Goal: Task Accomplishment & Management: Complete application form

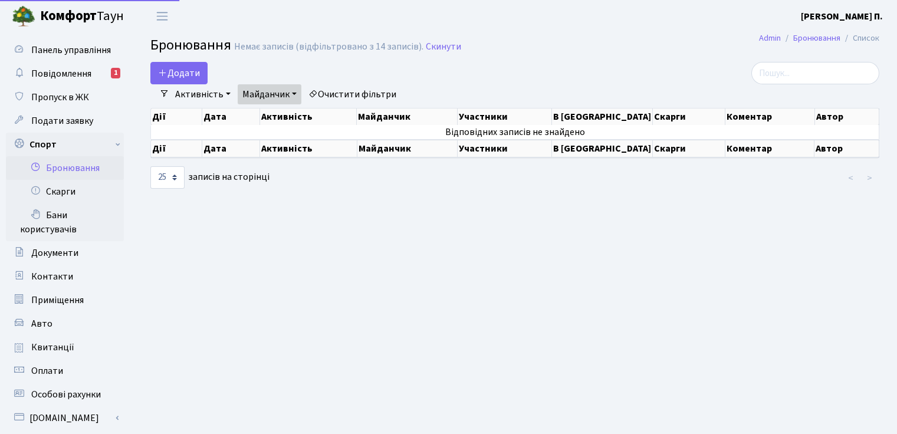
select select "25"
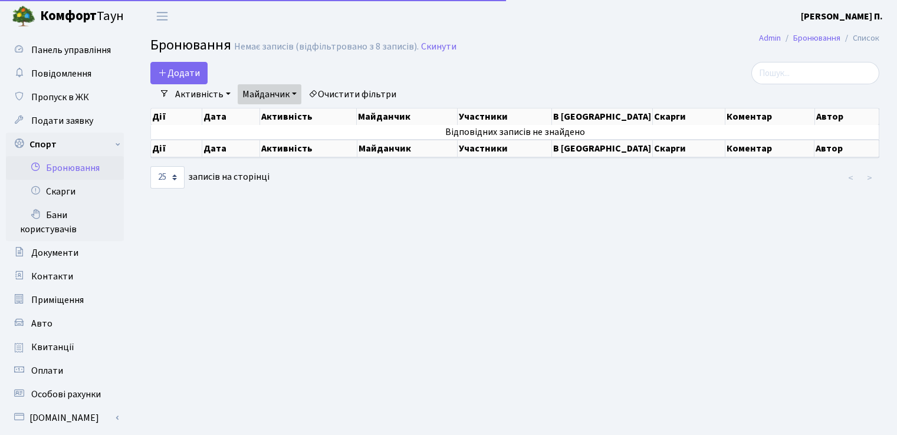
select select "25"
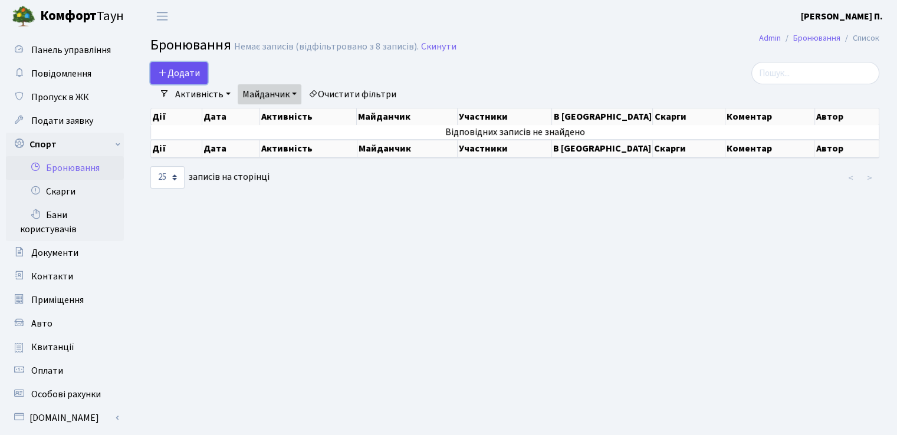
click at [192, 71] on button "Додати" at bounding box center [178, 73] width 57 height 22
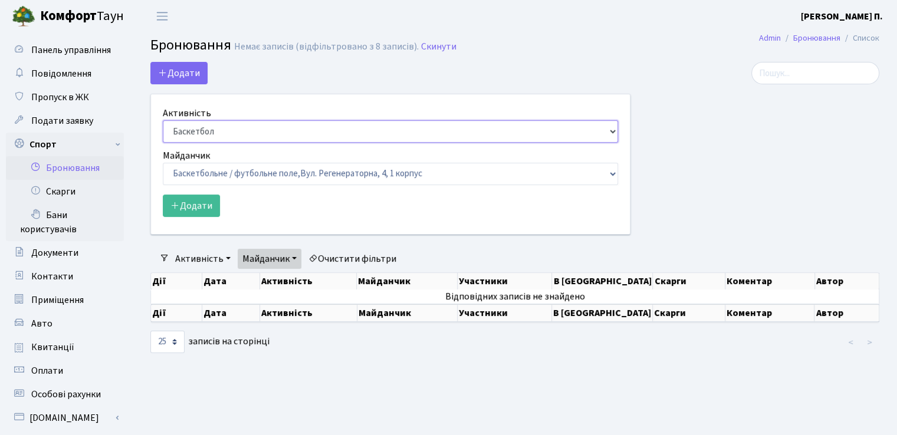
click at [228, 130] on select "Баскетбол Волейбол Йога Катання на роликах Настільний теніс [PERSON_NAME] Фітнес" at bounding box center [390, 131] width 455 height 22
select select "1"
click at [163, 120] on select "Баскетбол Волейбол Йога Катання на роликах Настільний теніс [PERSON_NAME] Фітнес" at bounding box center [390, 131] width 455 height 22
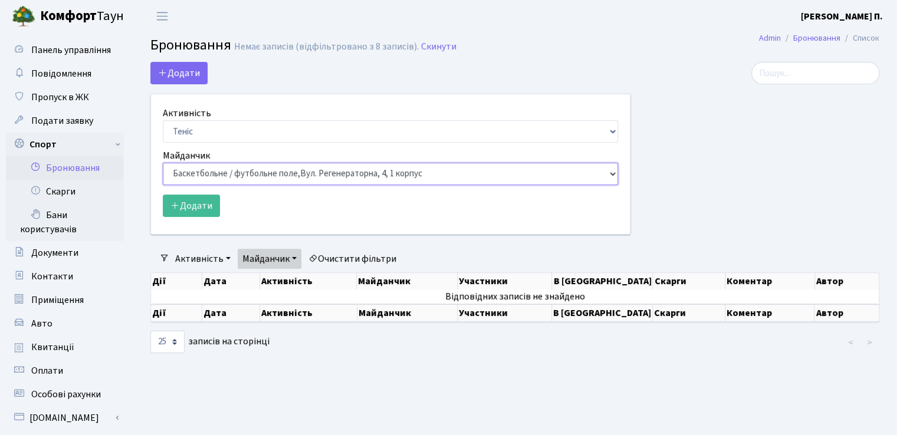
click at [270, 177] on select "Баскетбольне / футбольне поле, [GEOGRAPHIC_DATA]. [STREET_ADDRESS]. [STREET_ADD…" at bounding box center [390, 174] width 455 height 22
click at [314, 70] on div "Додати Активність Баскетбол Волейбол Йога Катання на роликах Настільний теніс […" at bounding box center [390, 148] width 480 height 173
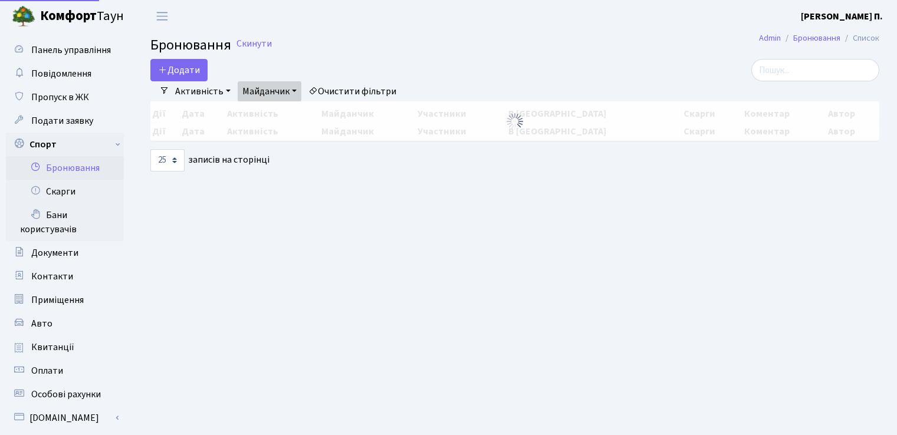
select select "25"
